Goal: Navigation & Orientation: Find specific page/section

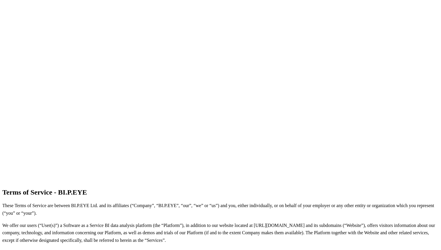
scroll to position [4, 0]
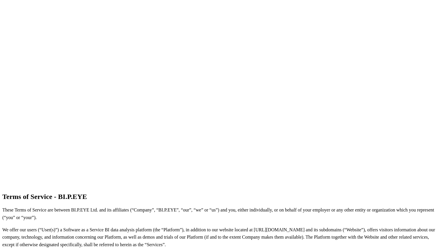
scroll to position [4, 0]
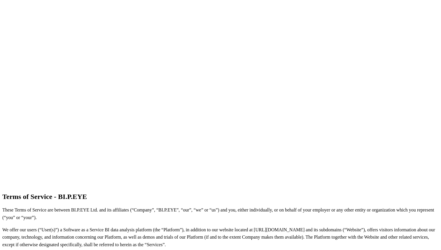
scroll to position [4, 0]
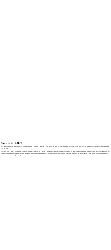
scroll to position [4, 0]
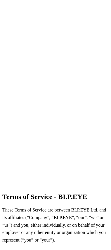
scroll to position [4, 0]
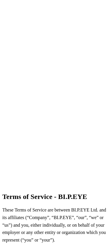
scroll to position [4, 0]
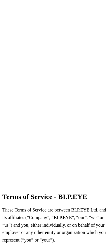
scroll to position [4, 0]
